Goal: Task Accomplishment & Management: Use online tool/utility

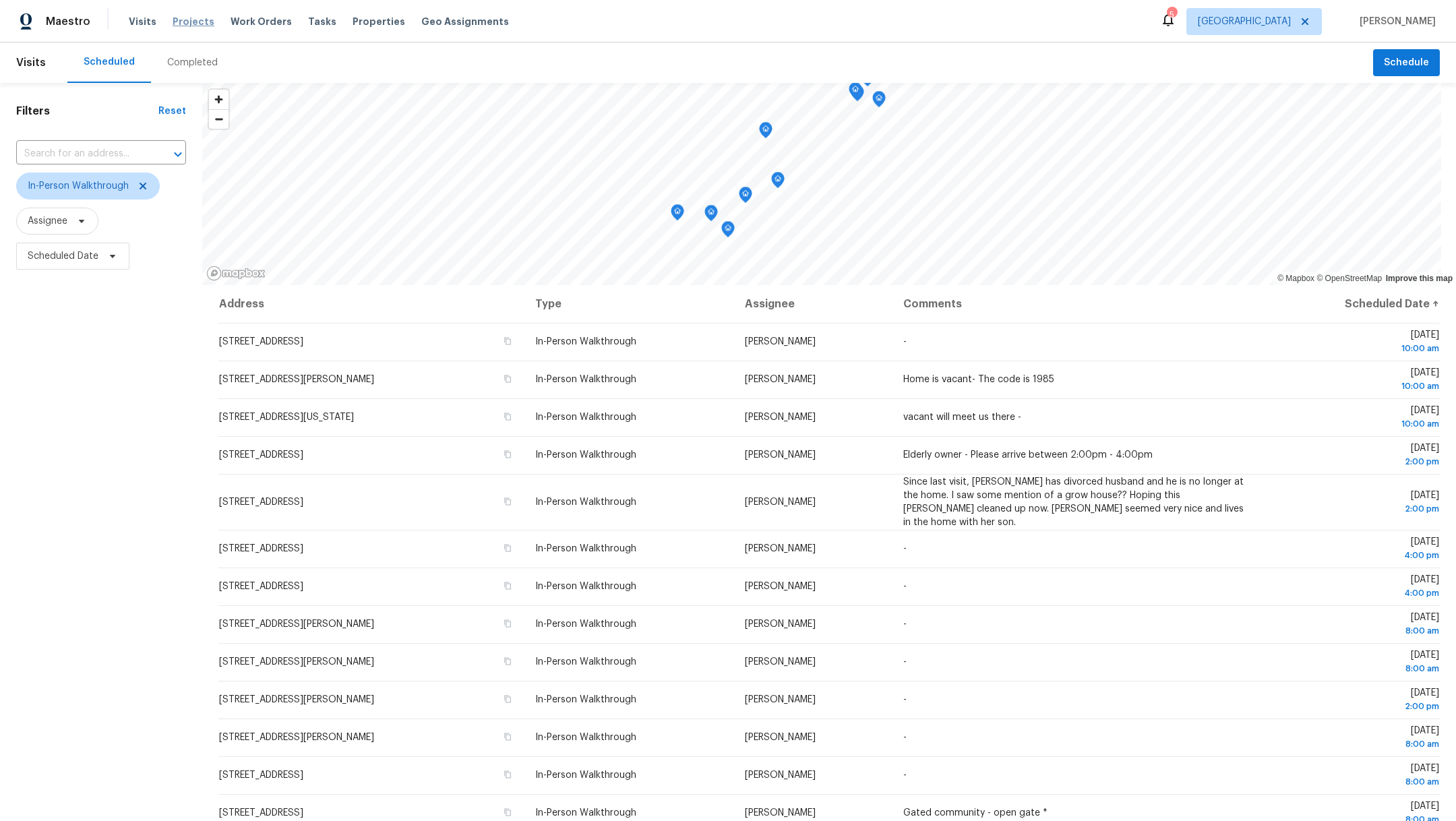
click at [176, 23] on span "Projects" at bounding box center [193, 22] width 42 height 13
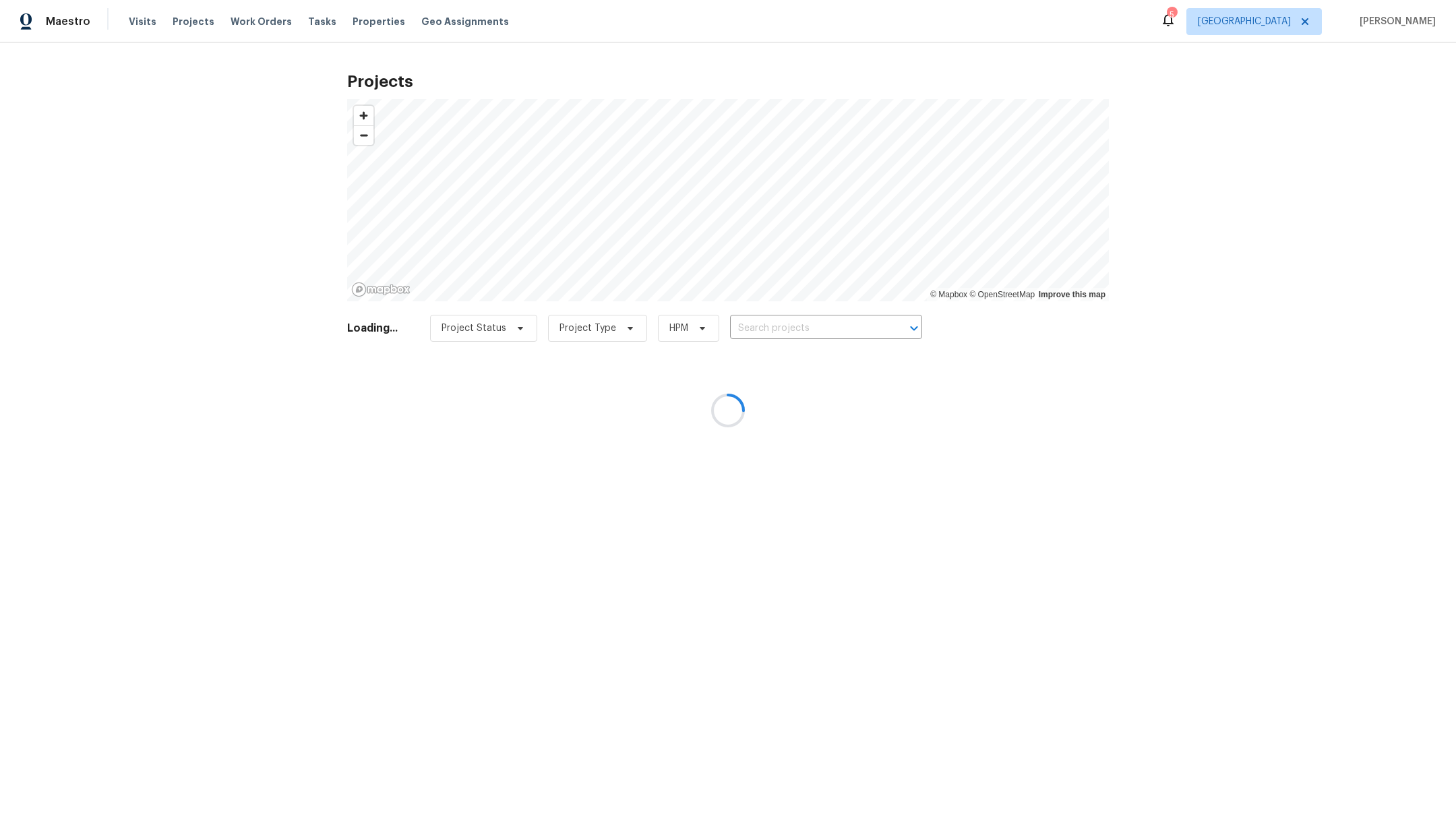
click at [786, 326] on div at bounding box center [728, 410] width 1456 height 821
click at [775, 328] on div at bounding box center [728, 410] width 1456 height 821
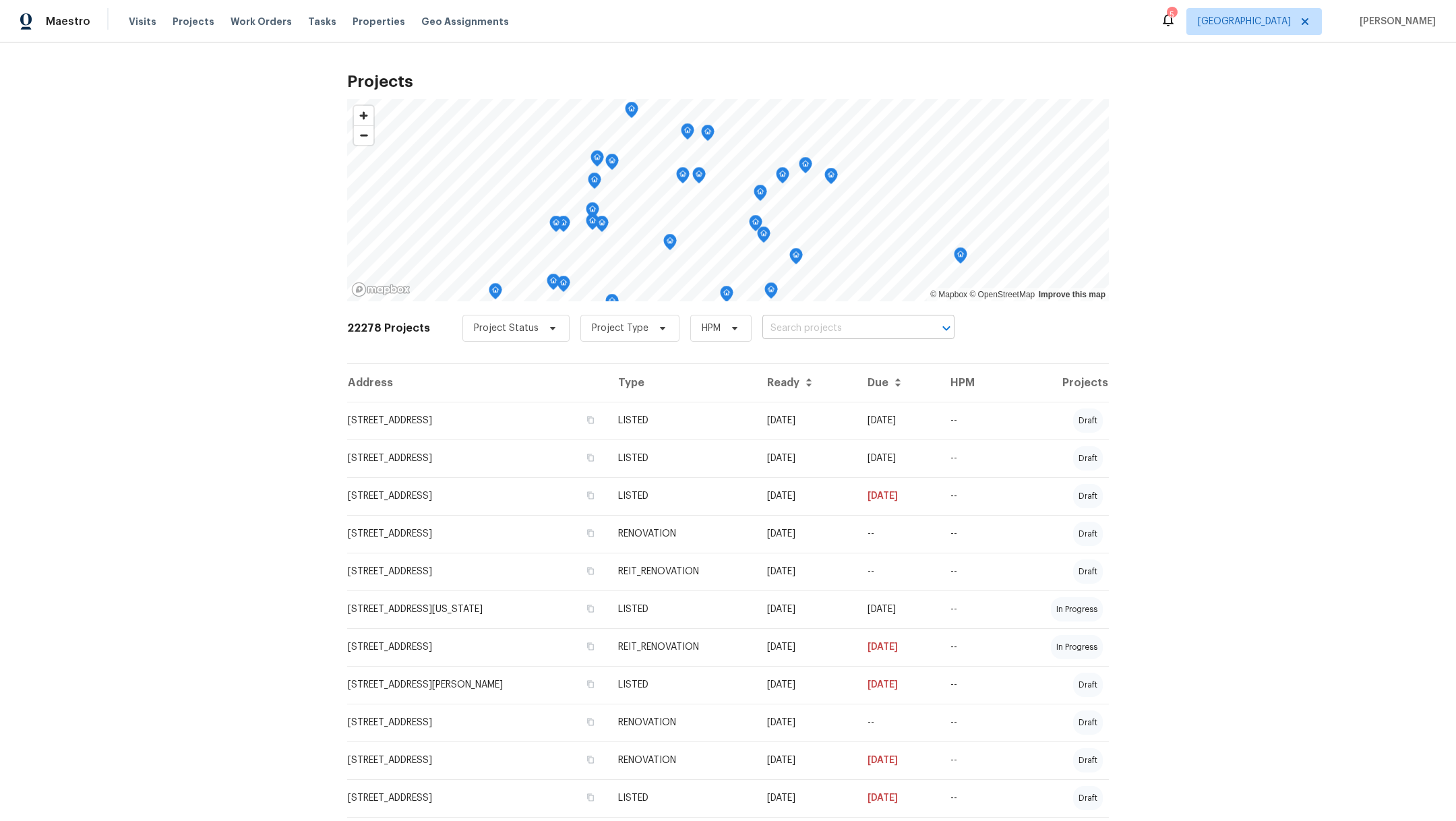
click at [771, 322] on input "text" at bounding box center [839, 329] width 154 height 21
type input "2222 princess"
click at [774, 357] on li "[STREET_ADDRESS]" at bounding box center [842, 357] width 197 height 22
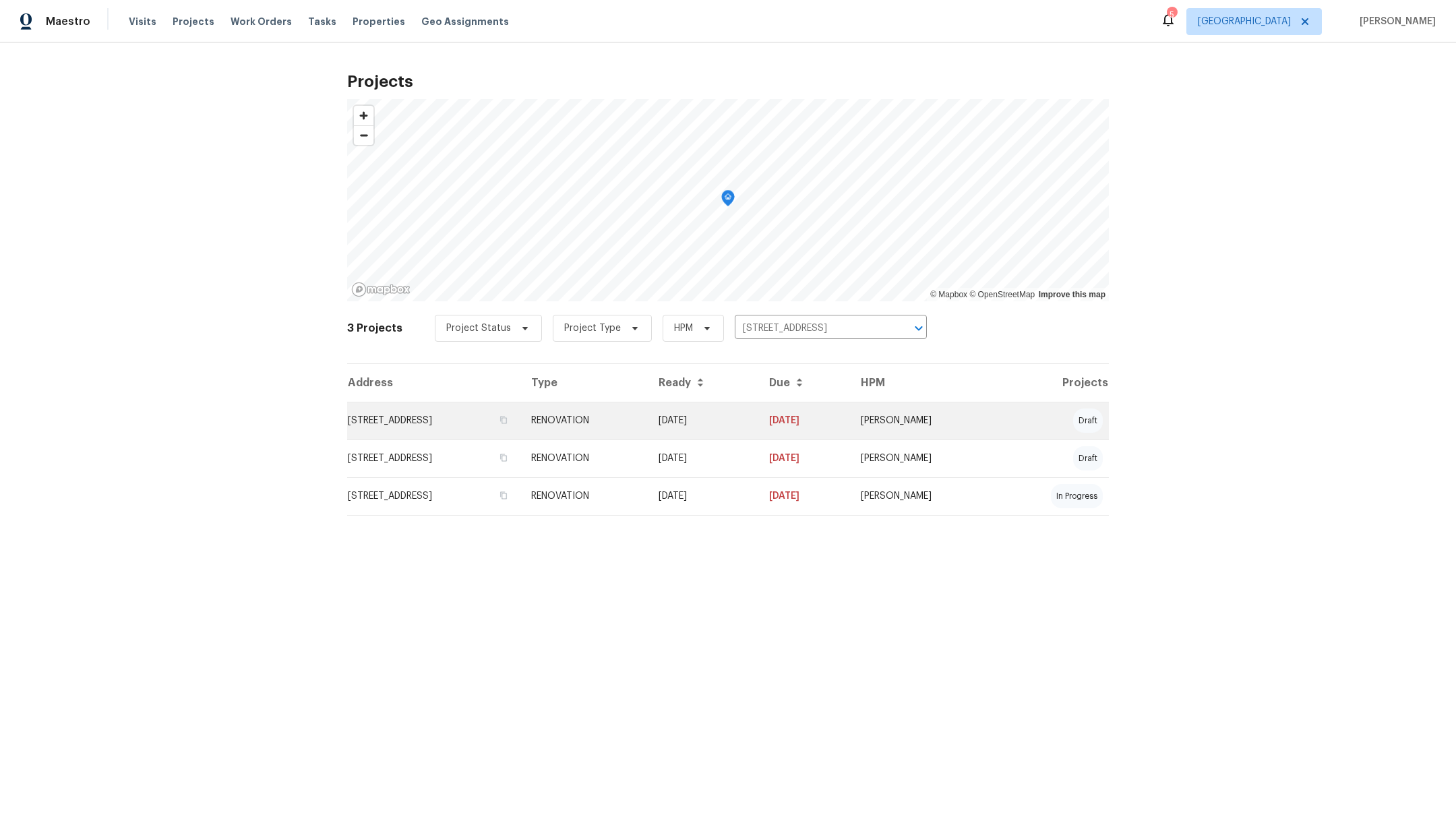
click at [439, 418] on td "[STREET_ADDRESS]" at bounding box center [433, 420] width 173 height 38
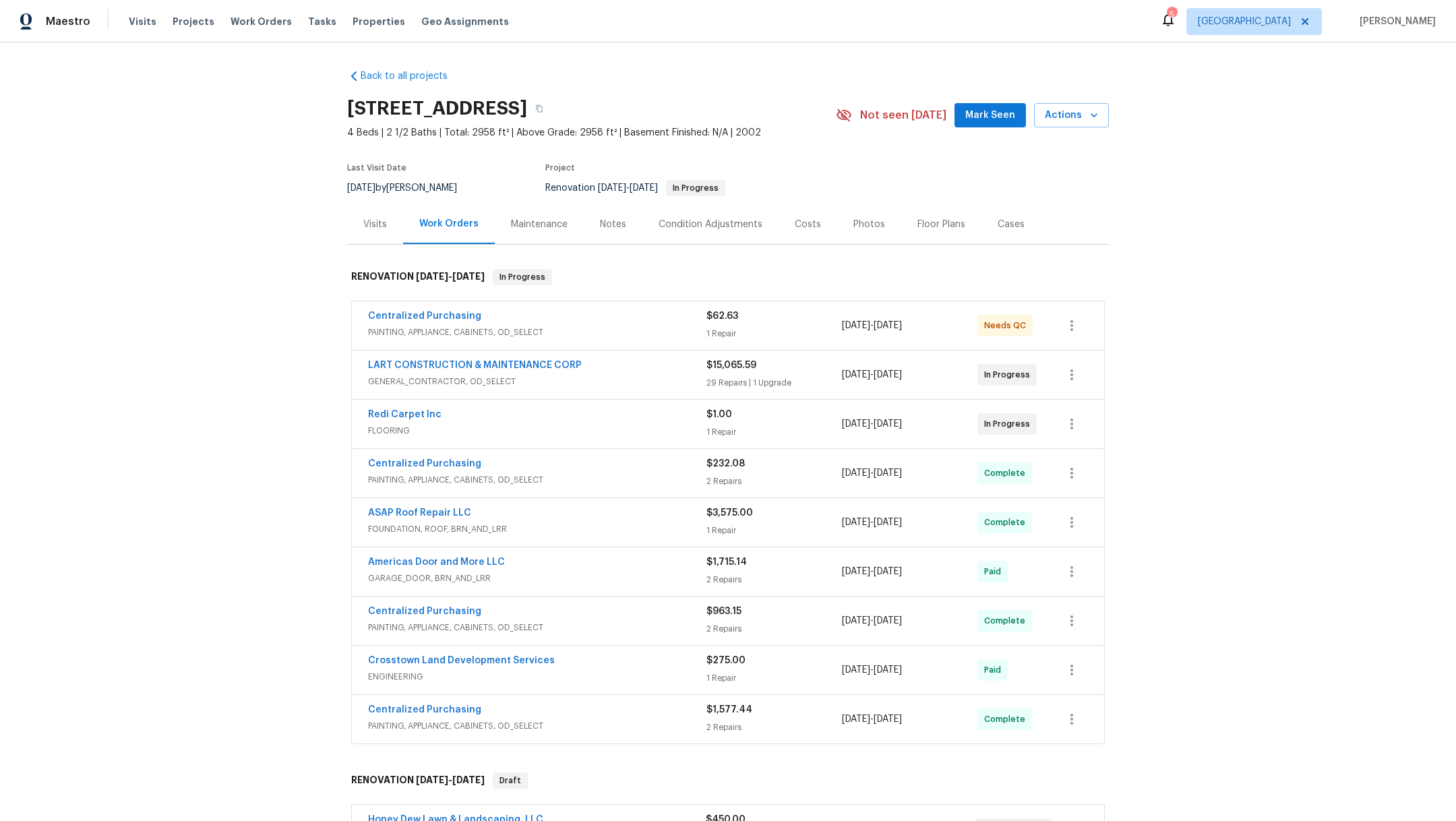
click at [600, 227] on div "Notes" at bounding box center [613, 224] width 27 height 13
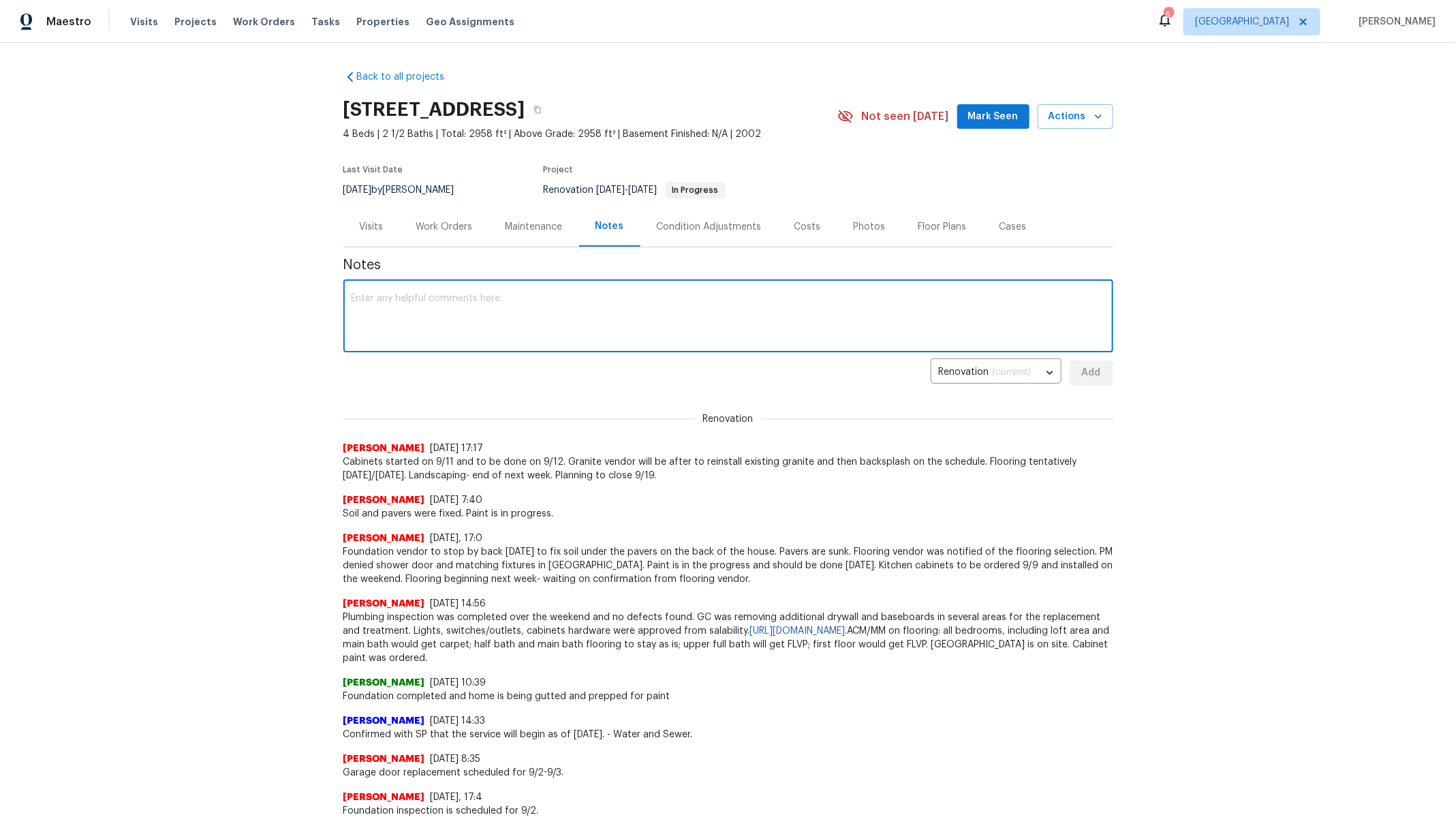
click at [508, 312] on textarea at bounding box center [728, 318] width 754 height 48
click at [488, 308] on textarea "Cabinets were installed and appliances delivered. Flooring is in the progress a…" at bounding box center [728, 318] width 754 height 48
click at [538, 315] on textarea "Cabinets were installed and appliances delivered. Flooring is in the progress a…" at bounding box center [728, 318] width 754 height 48
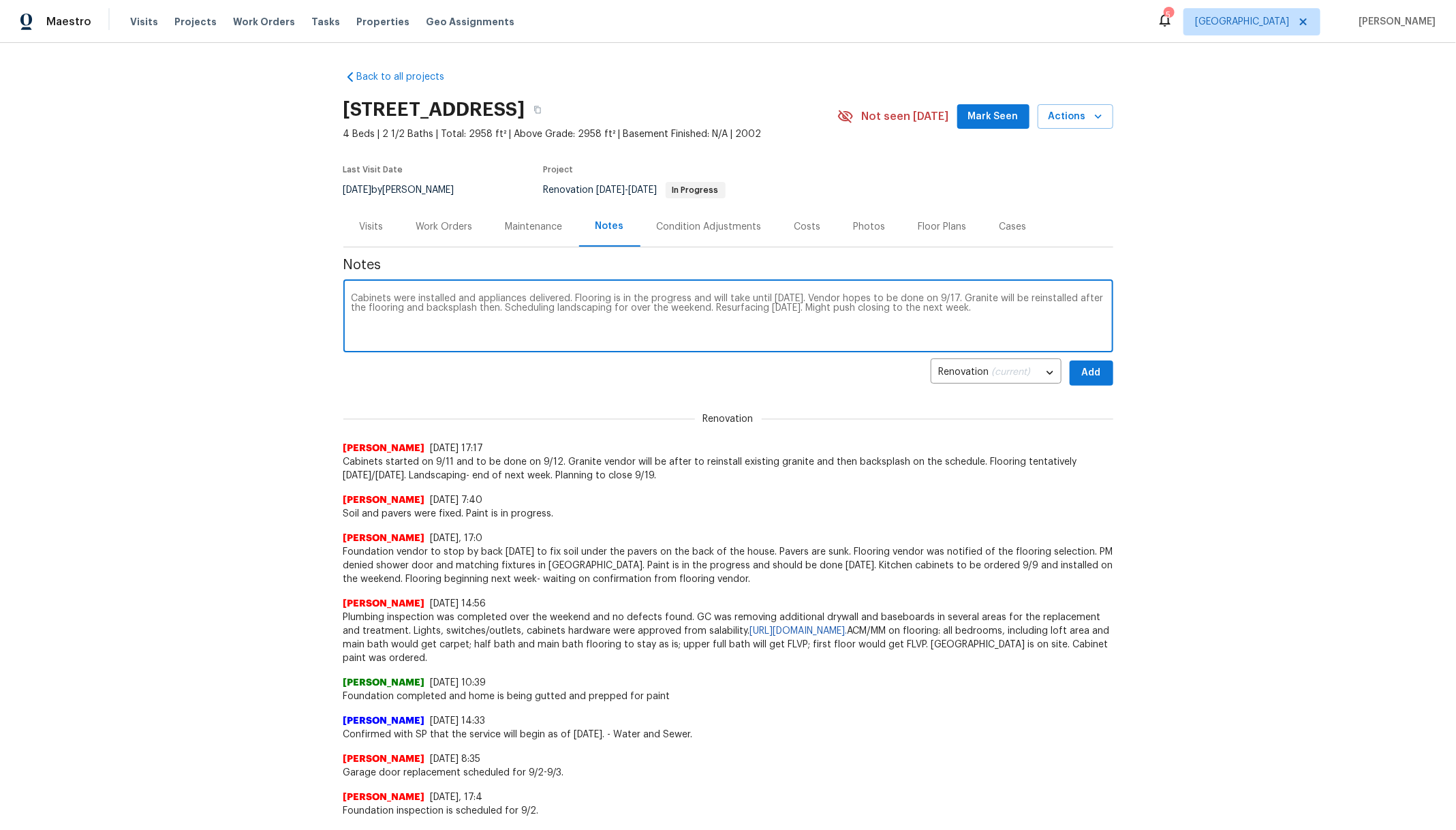
type textarea "Cabinets were installed and appliances delivered. Flooring is in the progress a…"
click at [1082, 375] on span "Add" at bounding box center [1091, 373] width 22 height 17
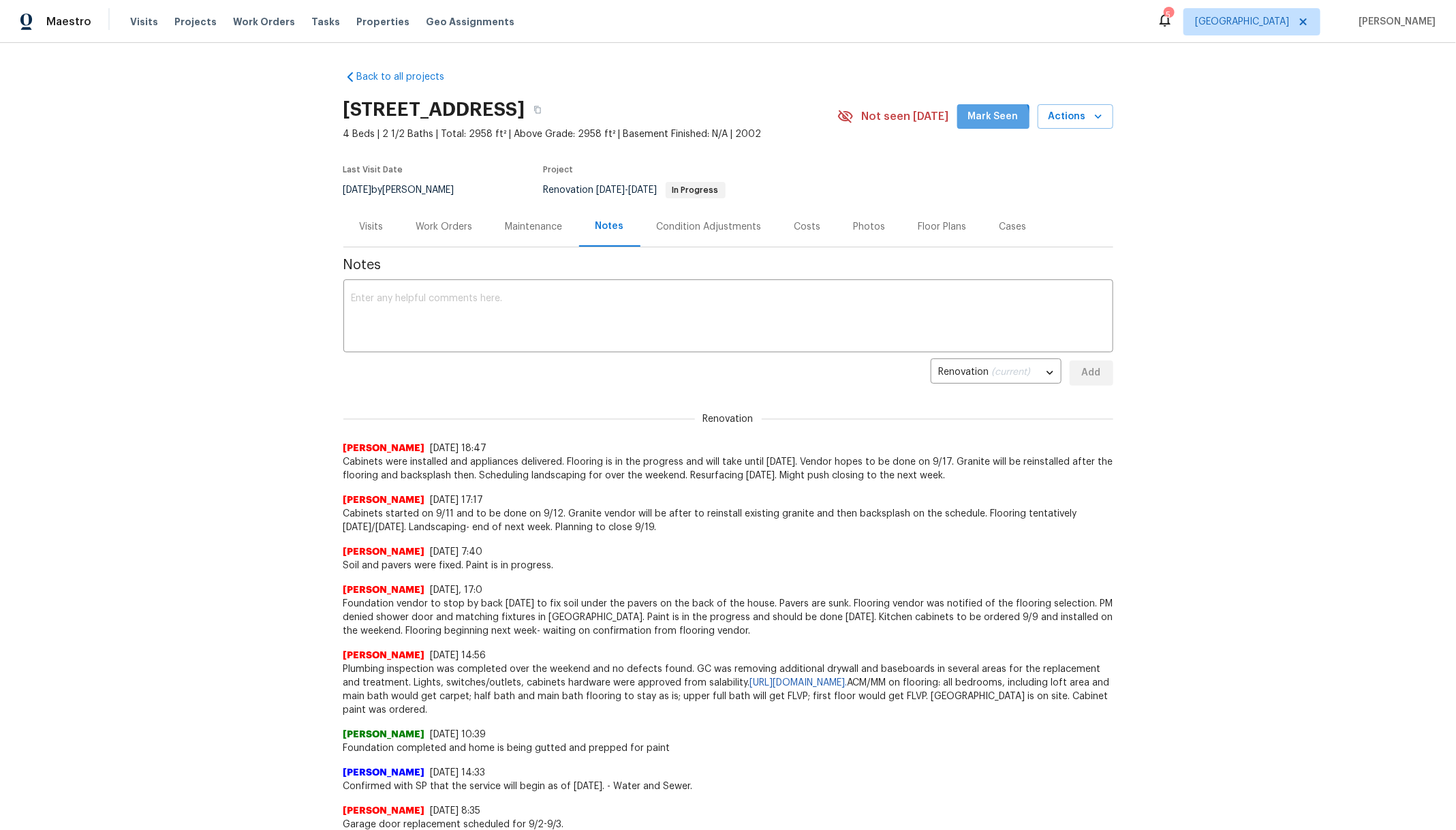
click at [965, 126] on button "Mark Seen" at bounding box center [993, 117] width 72 height 25
click at [345, 225] on div "Visits" at bounding box center [372, 227] width 57 height 40
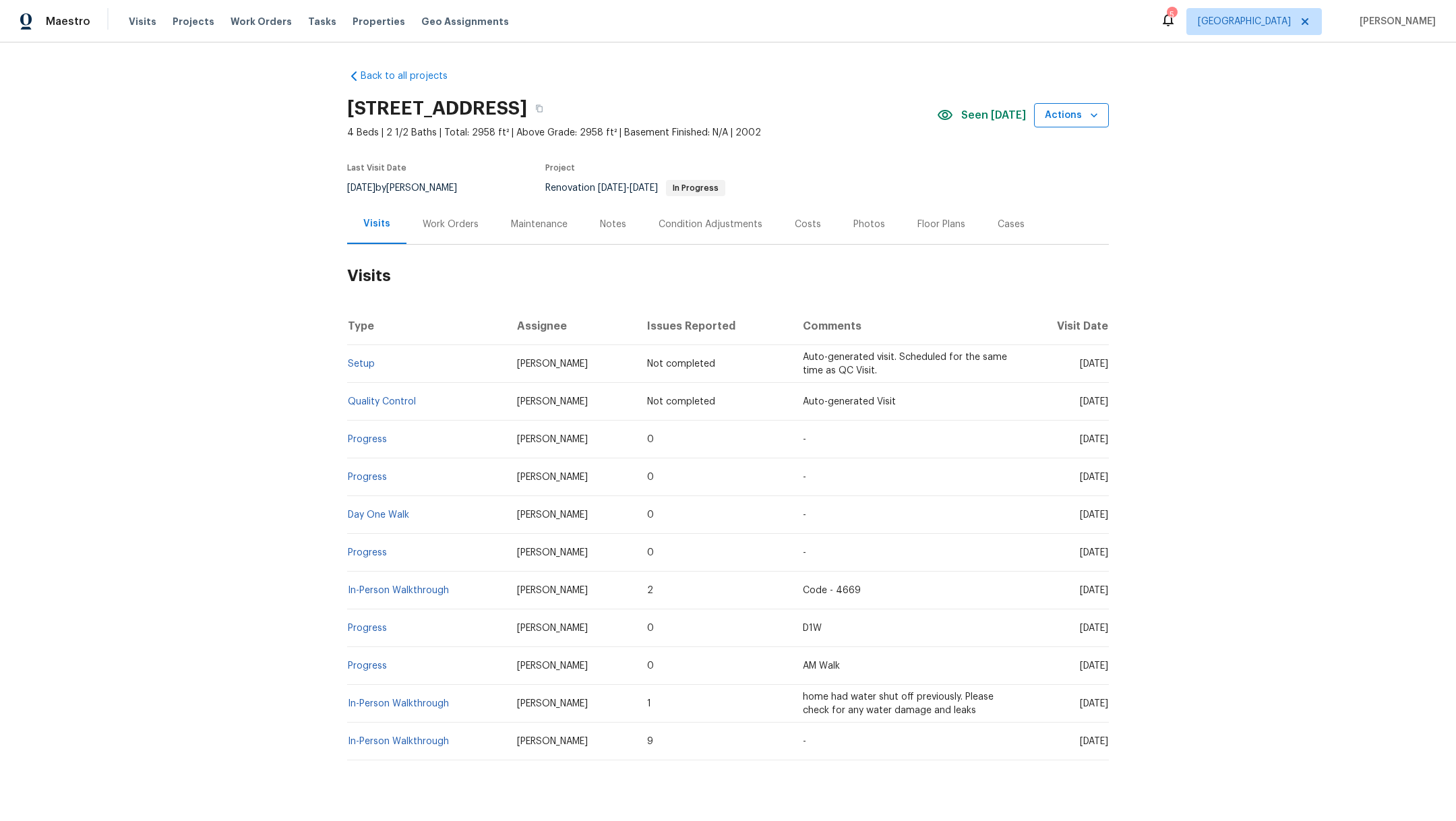
click at [1056, 107] on span "Actions" at bounding box center [1071, 116] width 53 height 17
click at [1031, 170] on p "Schedule a visit" at bounding box center [1014, 166] width 69 height 14
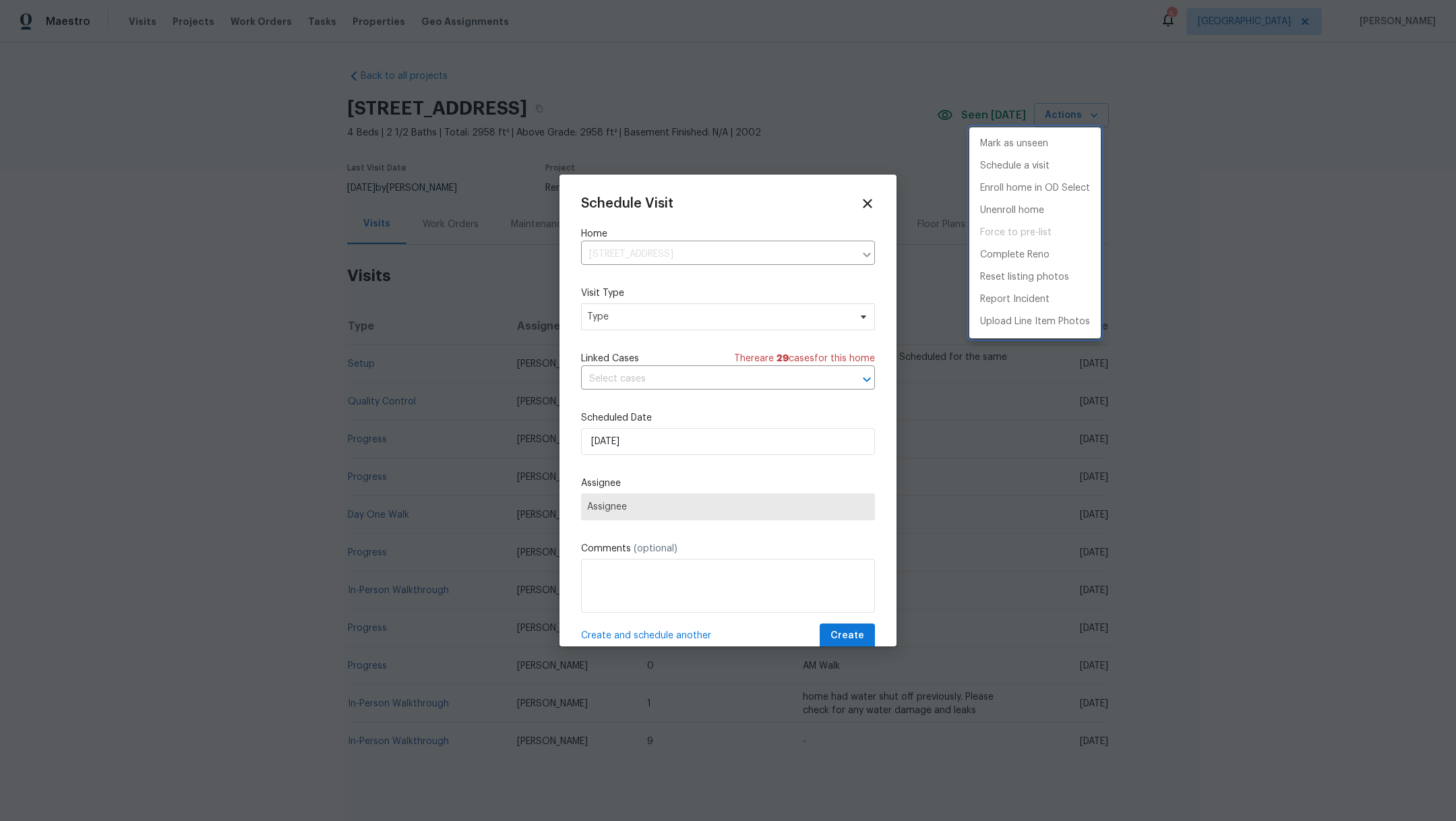
click at [623, 319] on div at bounding box center [728, 410] width 1456 height 821
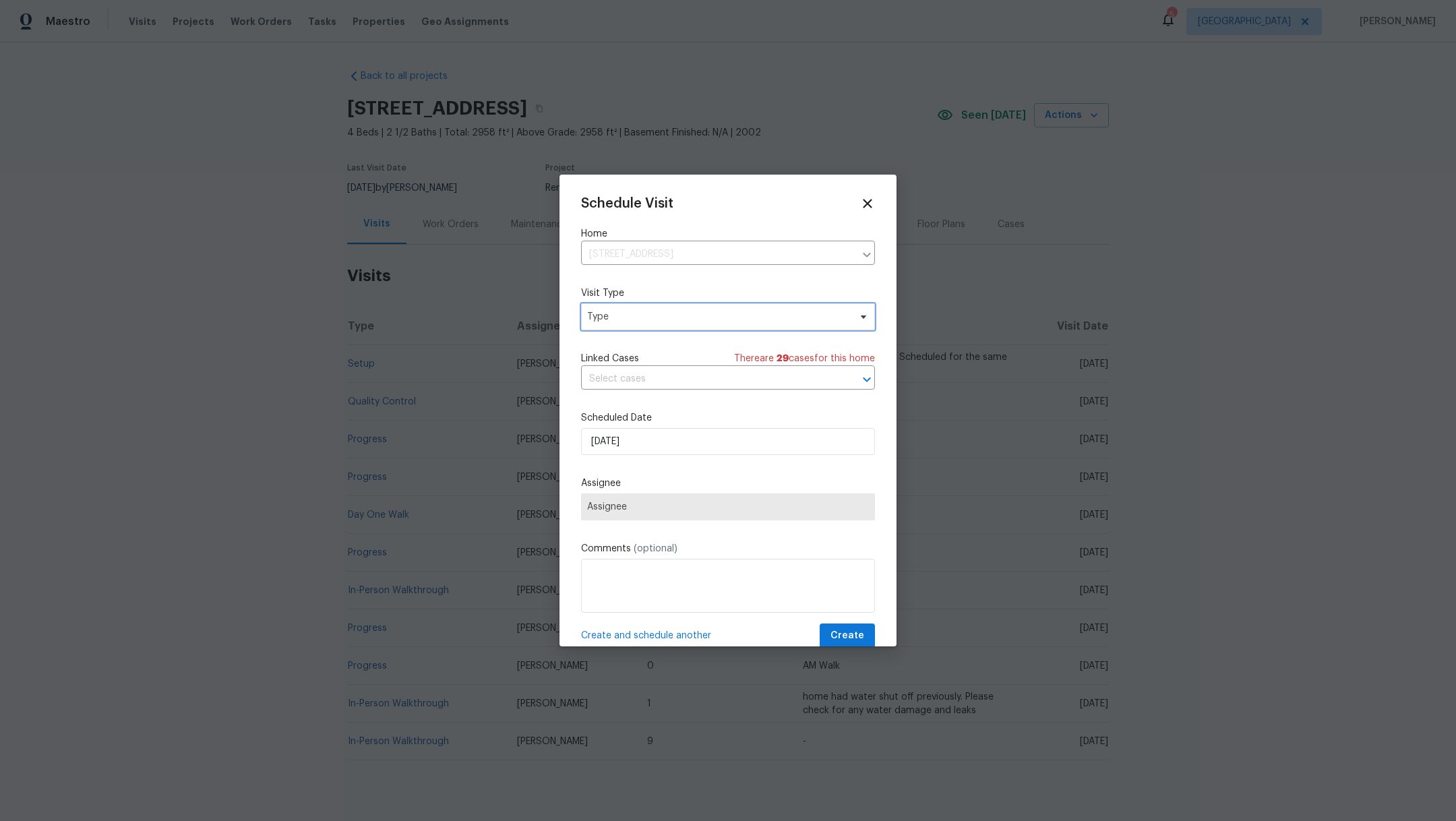
click at [623, 319] on span "Type" at bounding box center [718, 316] width 262 height 13
type input "prog"
click at [618, 401] on div "Progress" at bounding box center [608, 399] width 39 height 13
click at [659, 510] on span "Assignee" at bounding box center [719, 506] width 264 height 10
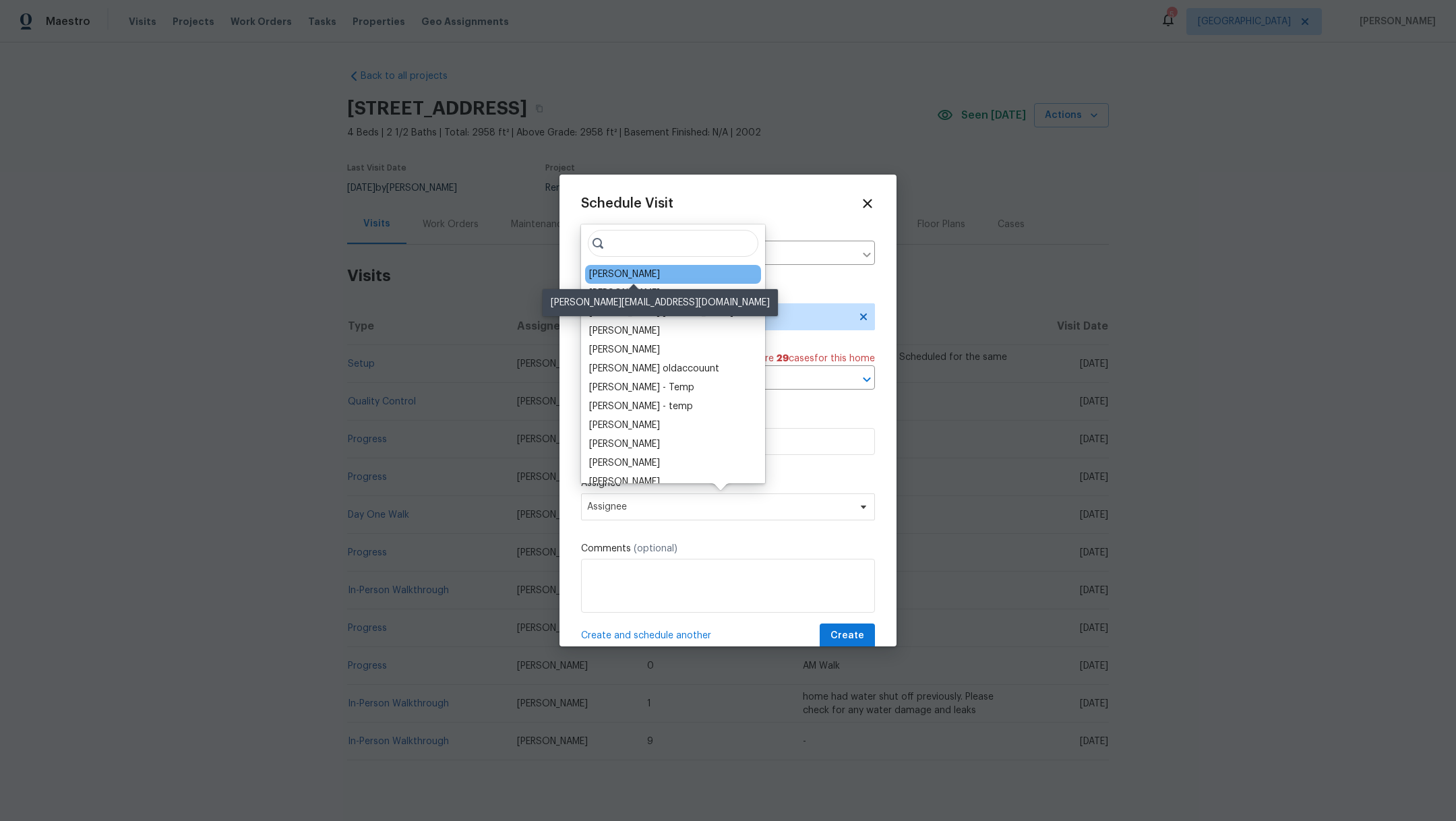
click at [653, 277] on div "[PERSON_NAME]" at bounding box center [624, 274] width 71 height 13
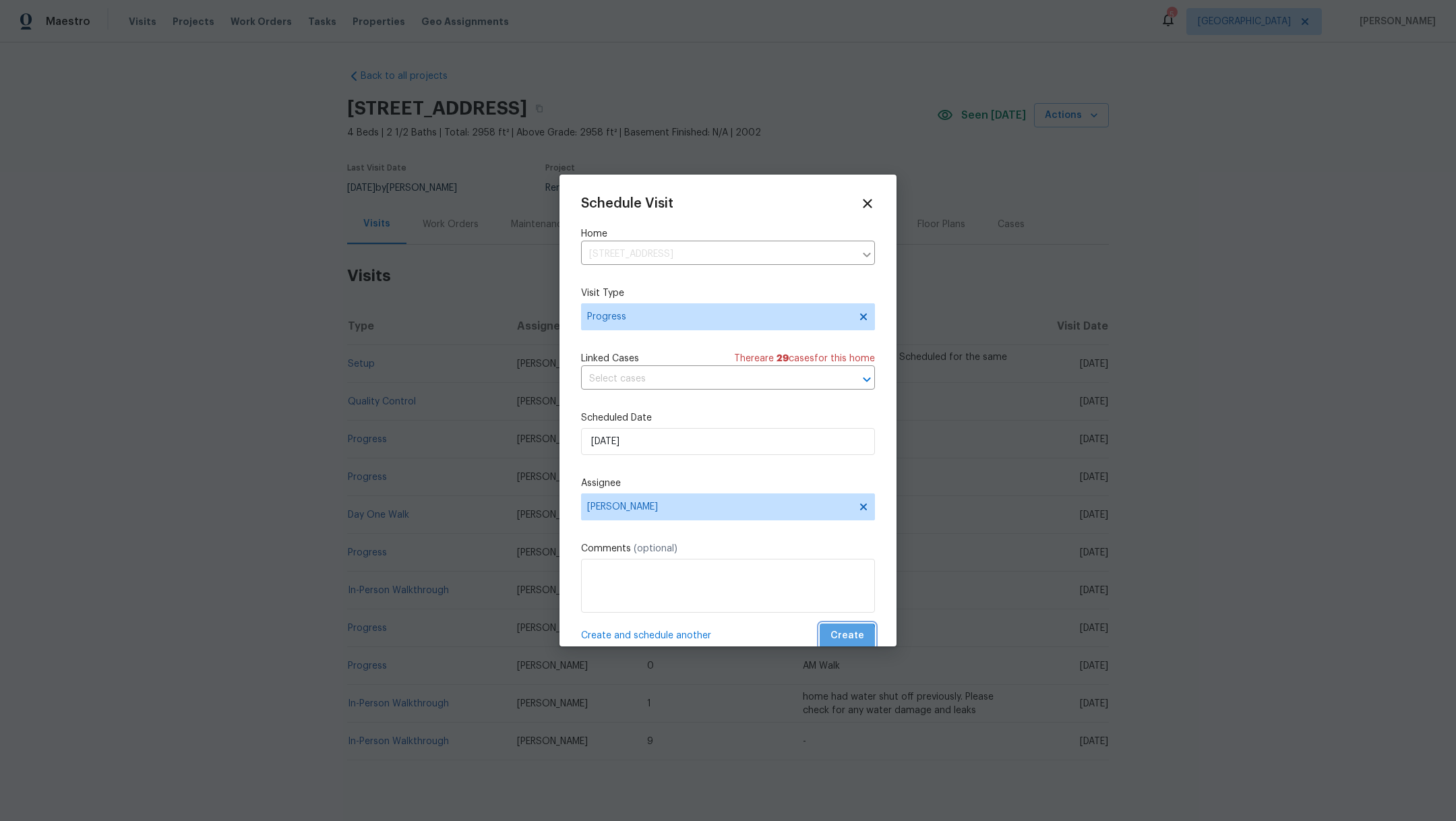
click at [831, 640] on span "Create" at bounding box center [848, 635] width 34 height 17
